Goal: Information Seeking & Learning: Learn about a topic

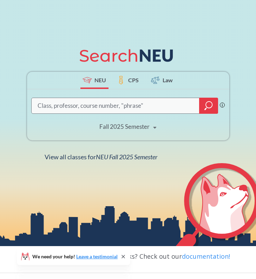
scroll to position [70, 0]
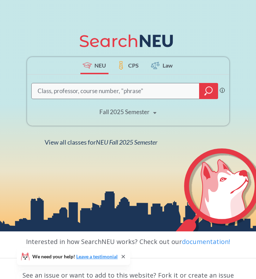
click at [122, 90] on input "search" at bounding box center [115, 91] width 157 height 14
click at [137, 109] on div "Fall 2025 Semester" at bounding box center [124, 112] width 50 height 8
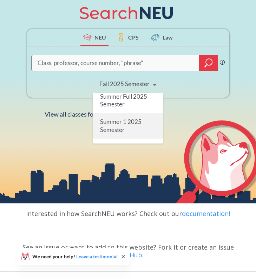
scroll to position [67, 0]
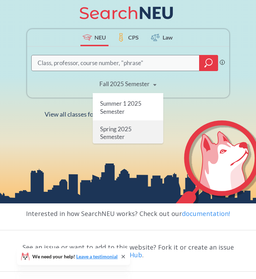
click at [118, 127] on span "Spring 2025 Semester" at bounding box center [116, 132] width 32 height 15
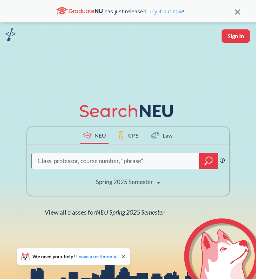
click at [203, 160] on div at bounding box center [208, 161] width 19 height 16
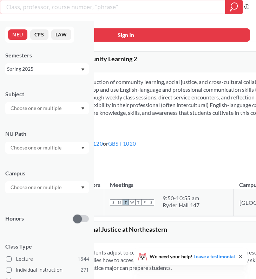
click at [69, 113] on div at bounding box center [46, 108] width 83 height 12
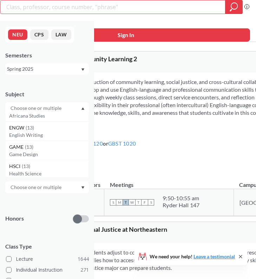
scroll to position [1330, 0]
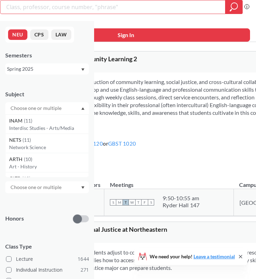
click at [69, 82] on div "NEU CPS LAW Semesters Spring 2025 Subject CS ( 115 ) Computer Science NRSG ( 73…" at bounding box center [47, 150] width 94 height 258
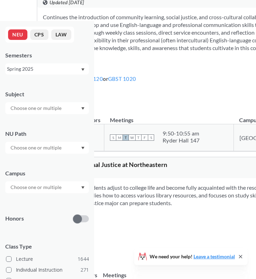
scroll to position [0, 0]
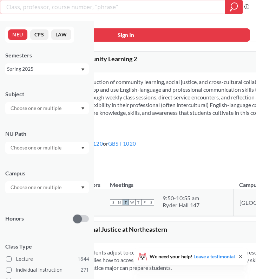
click at [36, 184] on input "text" at bounding box center [36, 187] width 59 height 8
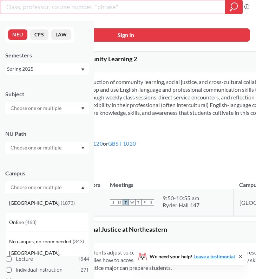
click at [32, 209] on div "[GEOGRAPHIC_DATA] ( 1873 )" at bounding box center [46, 202] width 83 height 19
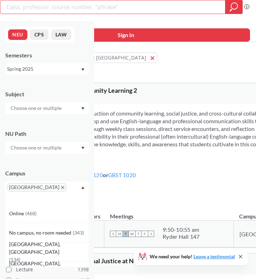
click at [55, 149] on input "text" at bounding box center [36, 148] width 59 height 8
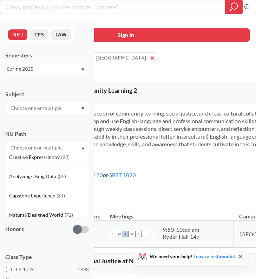
scroll to position [54, 0]
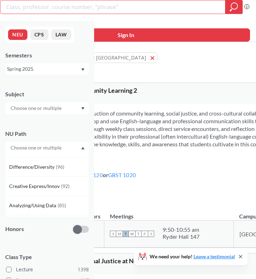
click at [45, 107] on input "text" at bounding box center [36, 108] width 59 height 8
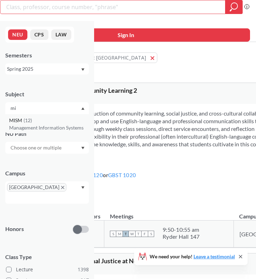
type input "mi"
click at [38, 121] on div "MISM ( 12 )" at bounding box center [48, 121] width 79 height 8
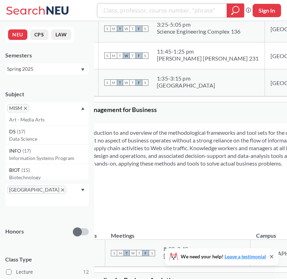
scroll to position [729, 0]
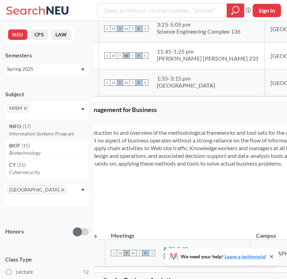
click at [46, 130] on p "Information Systems Program" at bounding box center [48, 133] width 79 height 7
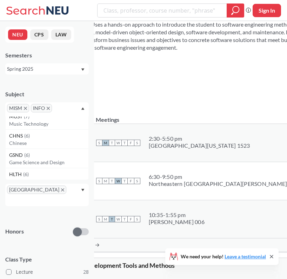
scroll to position [1395, 0]
type input "u"
click at [61, 109] on input "text" at bounding box center [64, 111] width 21 height 8
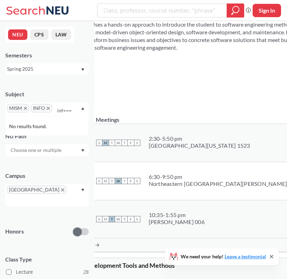
scroll to position [0, 0]
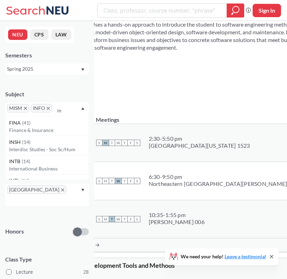
type input "i"
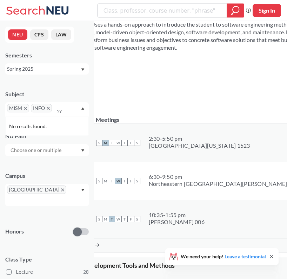
type input "s"
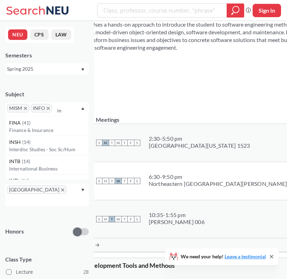
type input "i"
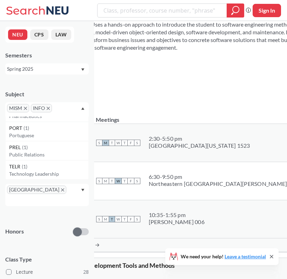
click at [77, 108] on div "MISM INFO" at bounding box center [46, 109] width 83 height 14
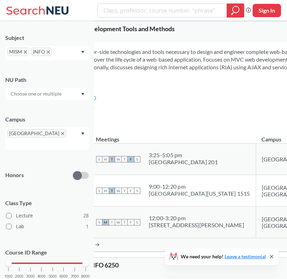
scroll to position [55, 0]
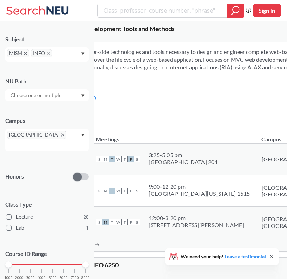
click at [42, 263] on div "1000 2000 3000 4000 5000 6000 7000 8000" at bounding box center [46, 265] width 77 height 5
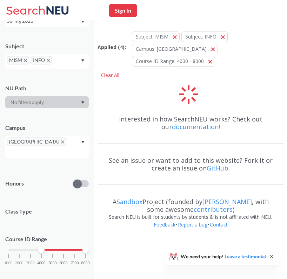
click at [8, 248] on div "1000 2000 3000 4000 5000 6000 7000 8000" at bounding box center [46, 250] width 77 height 5
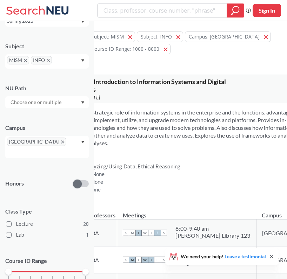
scroll to position [55, 0]
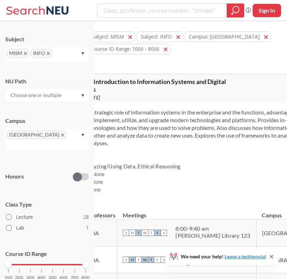
click at [84, 262] on div at bounding box center [85, 265] width 6 height 6
click at [86, 262] on div at bounding box center [85, 265] width 6 height 6
drag, startPoint x: 85, startPoint y: 258, endPoint x: 43, endPoint y: 254, distance: 42.3
click at [43, 262] on div at bounding box center [41, 265] width 6 height 6
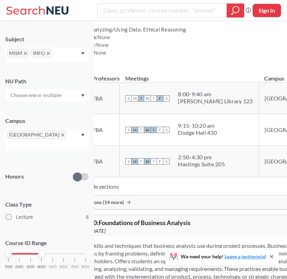
scroll to position [137, 0]
click at [138, 130] on span "M" at bounding box center [134, 130] width 6 height 6
click at [150, 130] on span "W" at bounding box center [147, 130] width 6 height 6
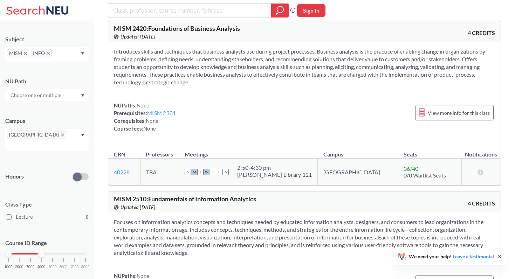
scroll to position [301, 0]
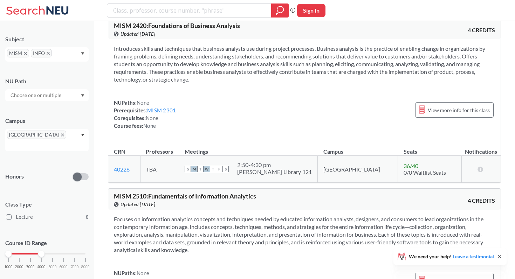
click at [255, 166] on span "36 / 40" at bounding box center [411, 166] width 15 height 7
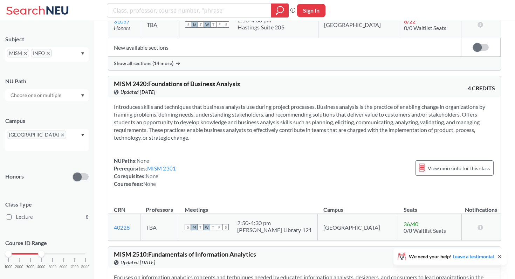
scroll to position [238, 0]
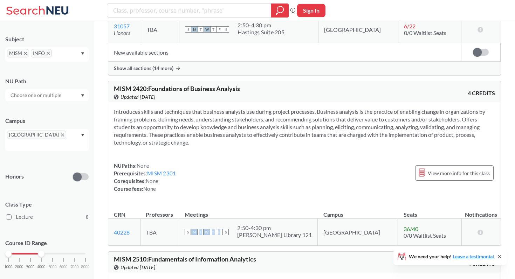
drag, startPoint x: 212, startPoint y: 232, endPoint x: 240, endPoint y: 232, distance: 27.7
click at [229, 232] on div "S M T W T F S" at bounding box center [207, 232] width 44 height 15
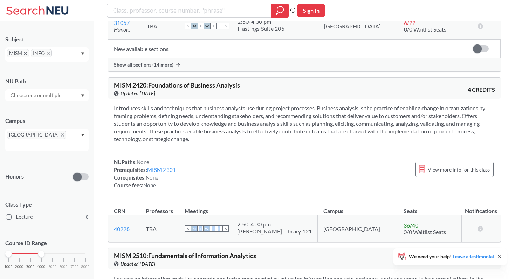
click at [223, 232] on span "F" at bounding box center [219, 229] width 6 height 6
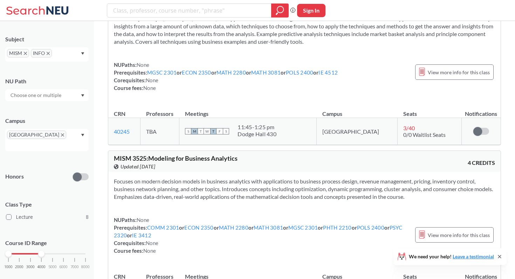
scroll to position [1276, 0]
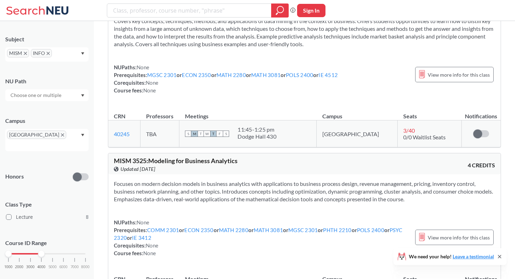
click at [79, 88] on div "NU Path" at bounding box center [46, 85] width 83 height 31
click at [81, 90] on div at bounding box center [46, 95] width 83 height 12
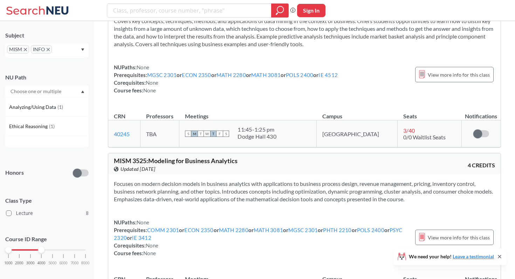
click at [64, 74] on div "NU Path" at bounding box center [46, 78] width 83 height 8
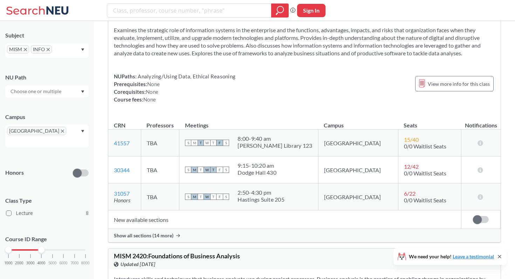
scroll to position [0, 0]
